Goal: Task Accomplishment & Management: Use online tool/utility

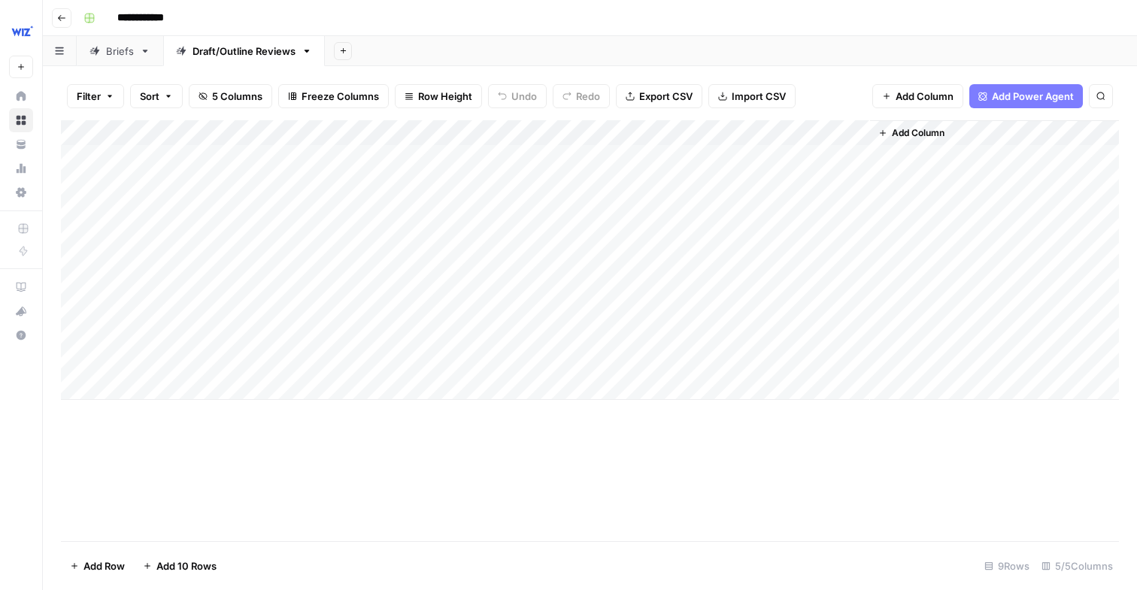
click at [218, 391] on div "Add Column" at bounding box center [590, 260] width 1058 height 280
click at [222, 389] on div "Add Column" at bounding box center [590, 272] width 1058 height 305
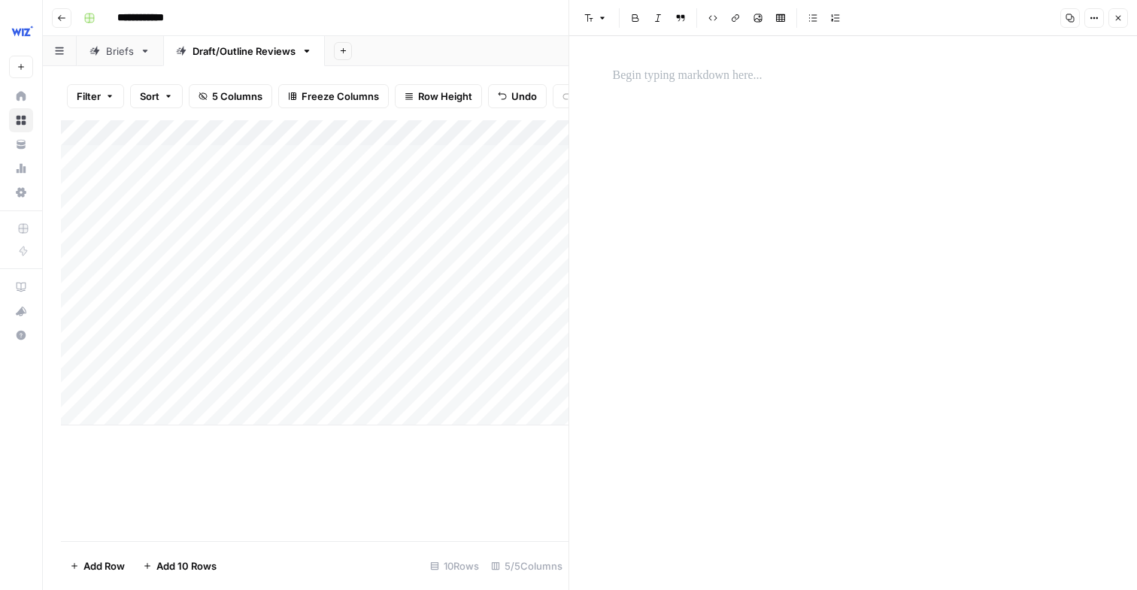
click at [646, 323] on div at bounding box center [853, 313] width 499 height 554
click at [629, 84] on p at bounding box center [853, 76] width 481 height 20
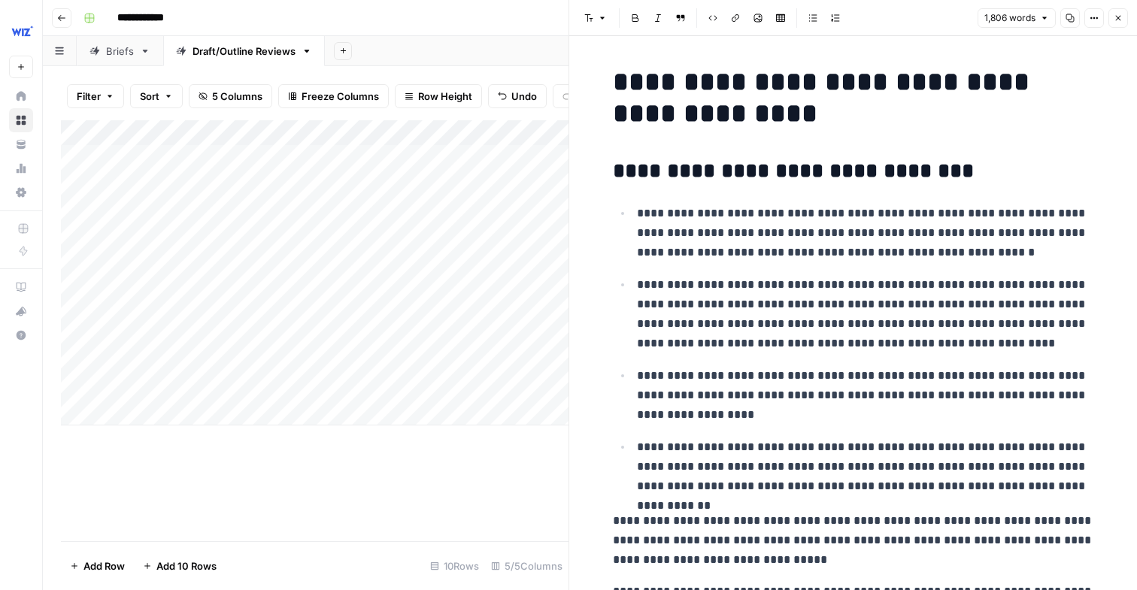
scroll to position [5803, 0]
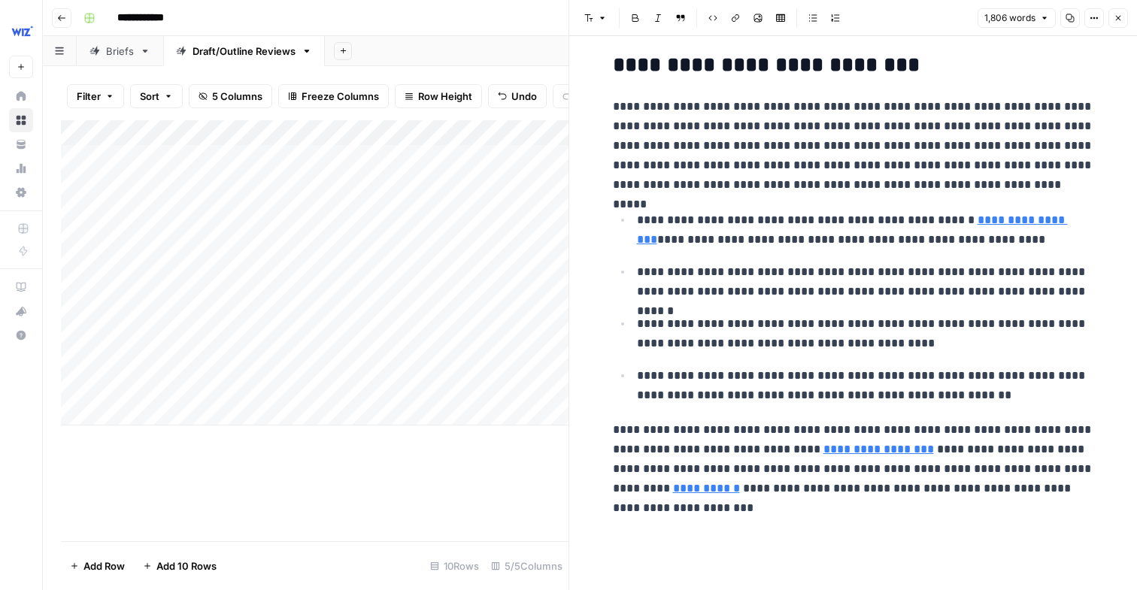
click at [393, 387] on div "Add Column" at bounding box center [315, 272] width 508 height 305
click at [399, 451] on div "Draft" at bounding box center [411, 447] width 150 height 27
click at [371, 450] on button "Draft" at bounding box center [368, 446] width 35 height 18
click at [526, 390] on div "Add Column" at bounding box center [315, 272] width 508 height 305
